Goal: Task Accomplishment & Management: Manage account settings

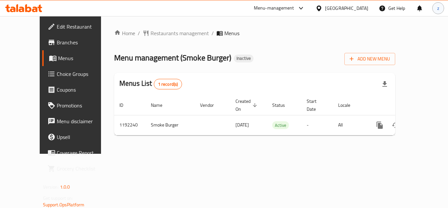
click at [439, 9] on span "z" at bounding box center [438, 8] width 2 height 7
click at [376, 70] on div "Logout" at bounding box center [394, 70] width 77 height 9
click at [284, 9] on div "Menu-management" at bounding box center [274, 8] width 40 height 8
click at [229, 27] on div "All Plugins" at bounding box center [223, 28] width 20 height 7
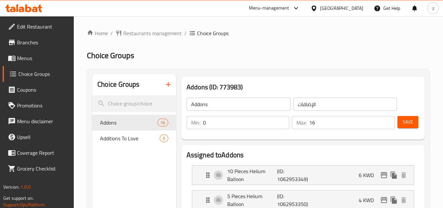
click at [355, 11] on div "Kuwait" at bounding box center [341, 8] width 43 height 7
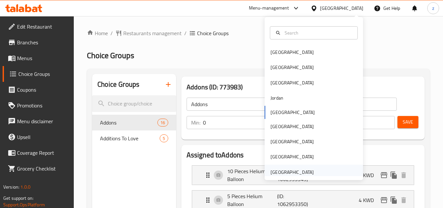
click at [293, 172] on div "United Arab Emirates" at bounding box center [292, 171] width 43 height 7
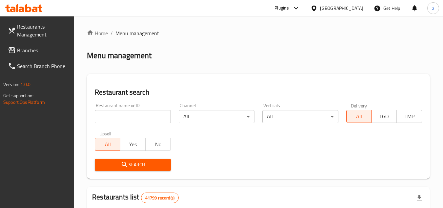
click at [337, 9] on div "[GEOGRAPHIC_DATA]" at bounding box center [341, 8] width 43 height 7
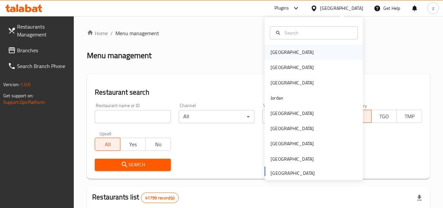
click at [285, 50] on div "[GEOGRAPHIC_DATA]" at bounding box center [292, 52] width 54 height 15
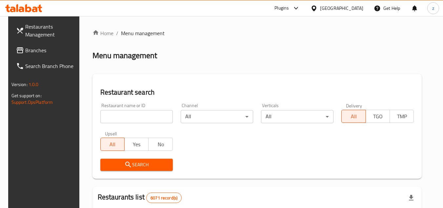
click at [38, 50] on span "Branches" at bounding box center [51, 50] width 52 height 8
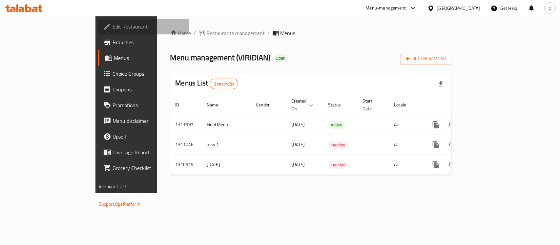
click at [112, 24] on span "Edit Restaurant" at bounding box center [147, 27] width 71 height 8
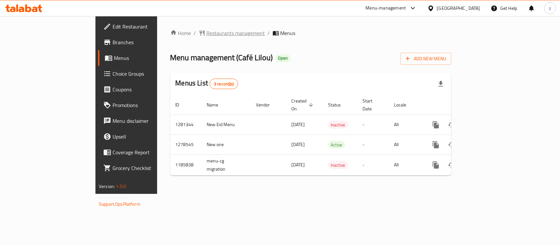
click at [207, 31] on span "Restaurants management" at bounding box center [236, 33] width 58 height 8
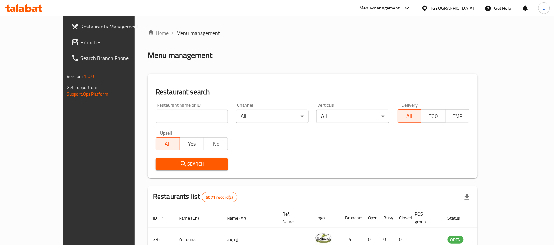
click at [80, 39] on span "Branches" at bounding box center [115, 42] width 70 height 8
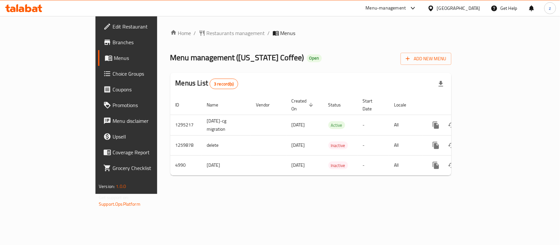
click at [112, 27] on span "Edit Restaurant" at bounding box center [147, 27] width 71 height 8
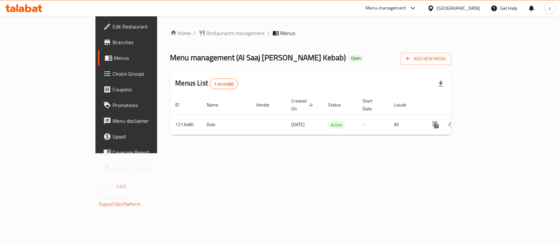
click at [98, 33] on link "Edit Restaurant" at bounding box center [143, 27] width 91 height 16
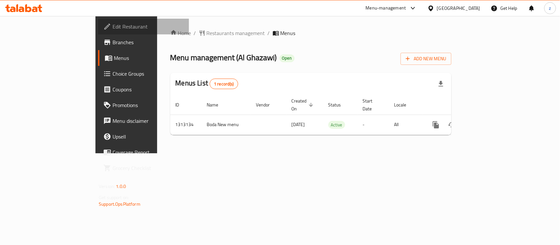
click at [112, 29] on span "Edit Restaurant" at bounding box center [147, 27] width 71 height 8
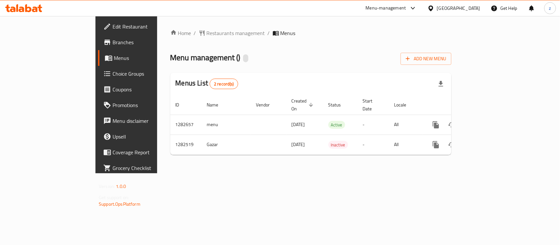
click at [112, 29] on span "Edit Restaurant" at bounding box center [147, 27] width 71 height 8
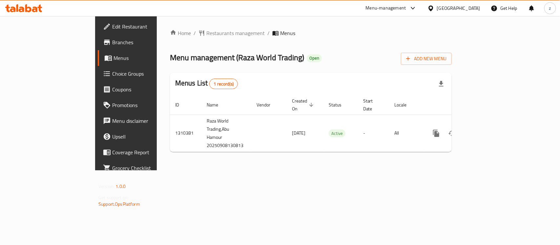
click at [112, 27] on span "Edit Restaurant" at bounding box center [147, 27] width 71 height 8
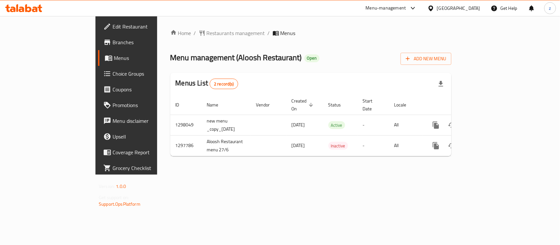
drag, startPoint x: 473, startPoint y: 6, endPoint x: 472, endPoint y: 14, distance: 8.6
click at [473, 6] on div "[GEOGRAPHIC_DATA]" at bounding box center [458, 8] width 43 height 7
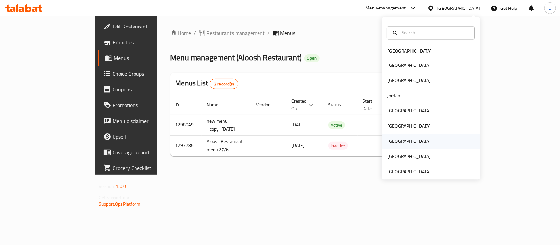
click at [408, 146] on div "[GEOGRAPHIC_DATA]" at bounding box center [430, 141] width 98 height 15
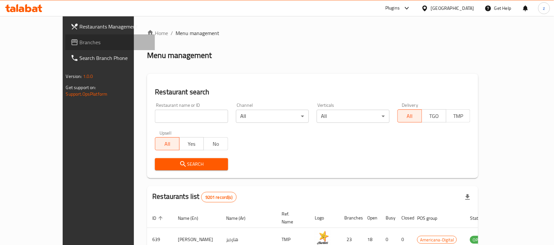
click at [80, 41] on span "Branches" at bounding box center [115, 42] width 70 height 8
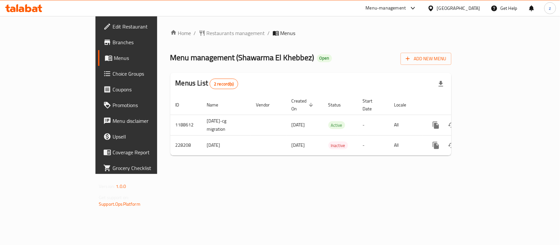
click at [112, 73] on span "Choice Groups" at bounding box center [147, 74] width 71 height 8
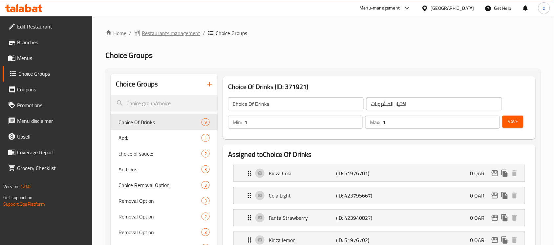
click at [174, 33] on span "Restaurants management" at bounding box center [171, 33] width 58 height 8
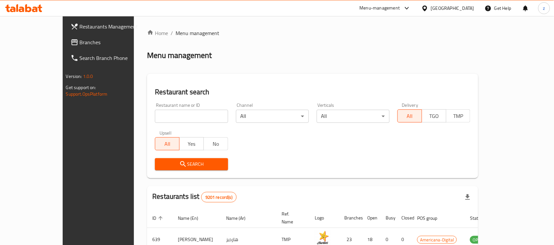
click at [65, 47] on link "Branches" at bounding box center [110, 42] width 90 height 16
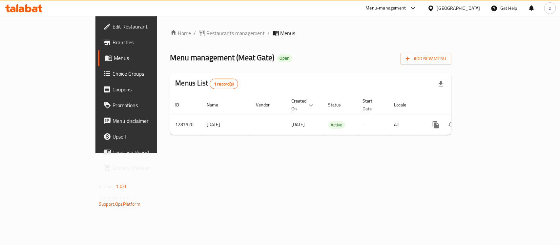
click at [112, 24] on span "Edit Restaurant" at bounding box center [147, 27] width 71 height 8
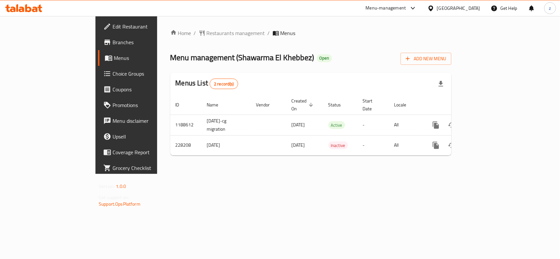
click at [472, 8] on div "[GEOGRAPHIC_DATA]" at bounding box center [458, 8] width 43 height 7
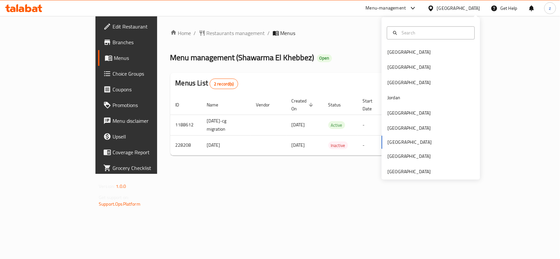
click at [298, 40] on div "Home / Restaurants management / Menus Menu management ( Shawarma El Khebbez ) O…" at bounding box center [310, 95] width 281 height 132
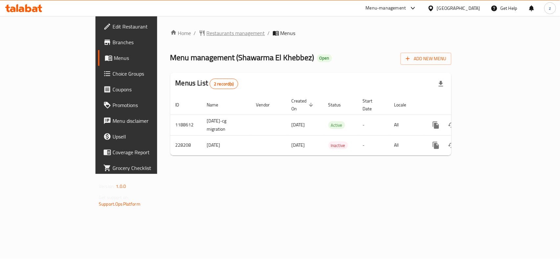
click at [207, 33] on span "Restaurants management" at bounding box center [236, 33] width 58 height 8
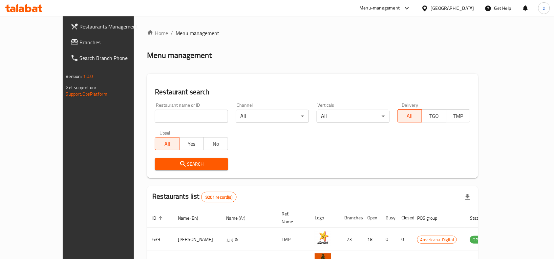
click at [80, 43] on span "Branches" at bounding box center [115, 42] width 70 height 8
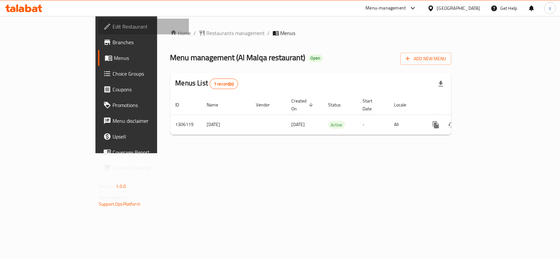
click at [112, 28] on span "Edit Restaurant" at bounding box center [147, 27] width 71 height 8
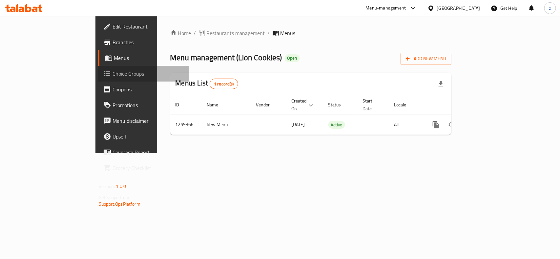
click at [112, 74] on span "Choice Groups" at bounding box center [147, 74] width 71 height 8
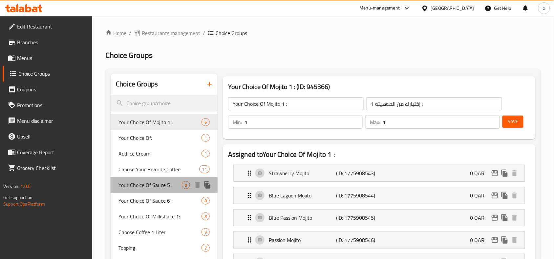
click at [148, 186] on span "Your Choice Of Sauce 5 :" at bounding box center [149, 185] width 63 height 8
type input "Your Choice Of Sauce 5 :"
type input "اختيارك من الصلصة 5 :"
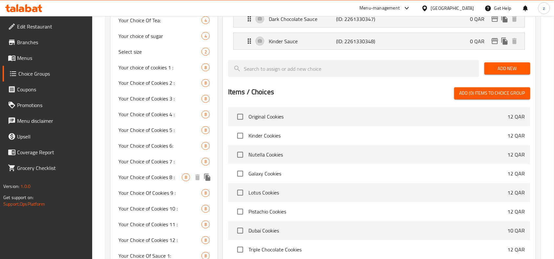
scroll to position [365, 0]
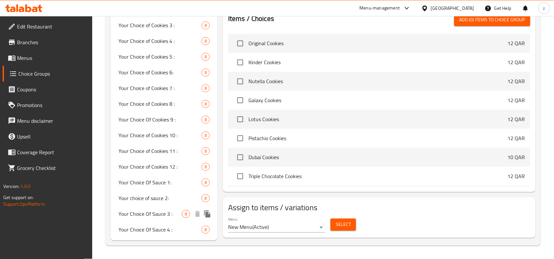
drag, startPoint x: 158, startPoint y: 211, endPoint x: 263, endPoint y: 210, distance: 104.6
click at [158, 211] on span "Your Choice Of Sauce 3 :" at bounding box center [149, 215] width 63 height 8
type input "Your Choice Of Sauce 3 :"
type input "اختيارك من الصوص 3 :"
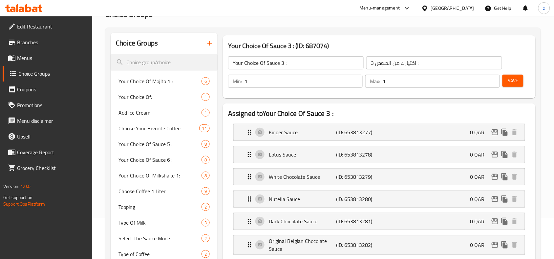
scroll to position [0, 0]
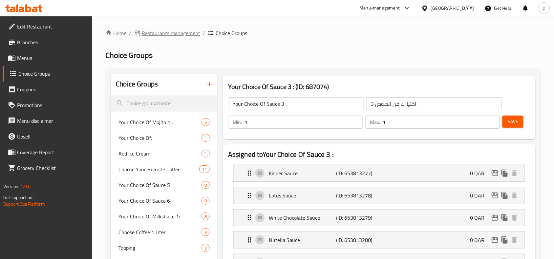
click at [172, 33] on span "Restaurants management" at bounding box center [171, 33] width 58 height 8
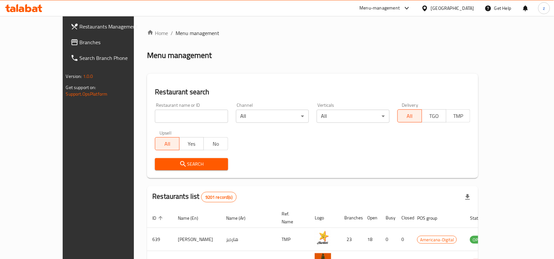
click at [80, 44] on span "Branches" at bounding box center [115, 42] width 70 height 8
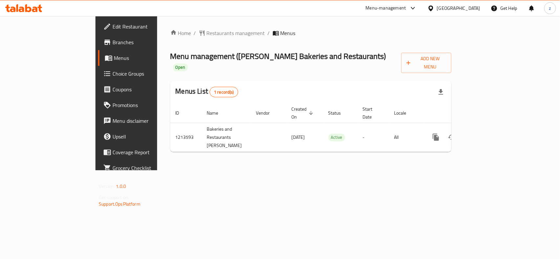
click at [112, 24] on span "Edit Restaurant" at bounding box center [147, 27] width 71 height 8
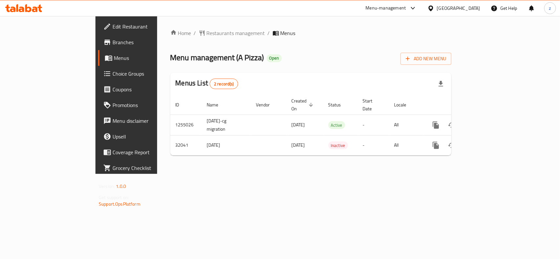
click at [112, 25] on span "Edit Restaurant" at bounding box center [147, 27] width 71 height 8
